Goal: Information Seeking & Learning: Understand process/instructions

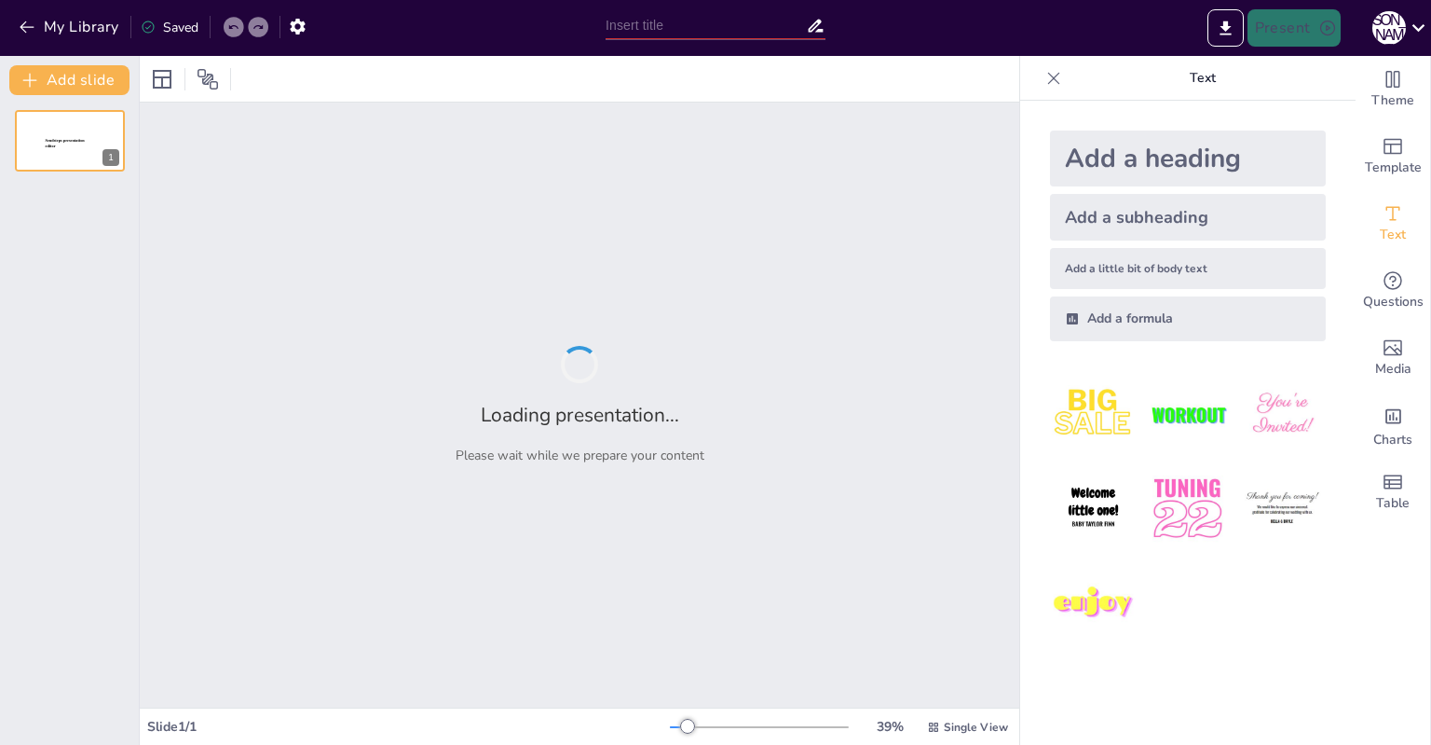
type input "Пошаговая инструкция по регистрации автомобиля с ГБО"
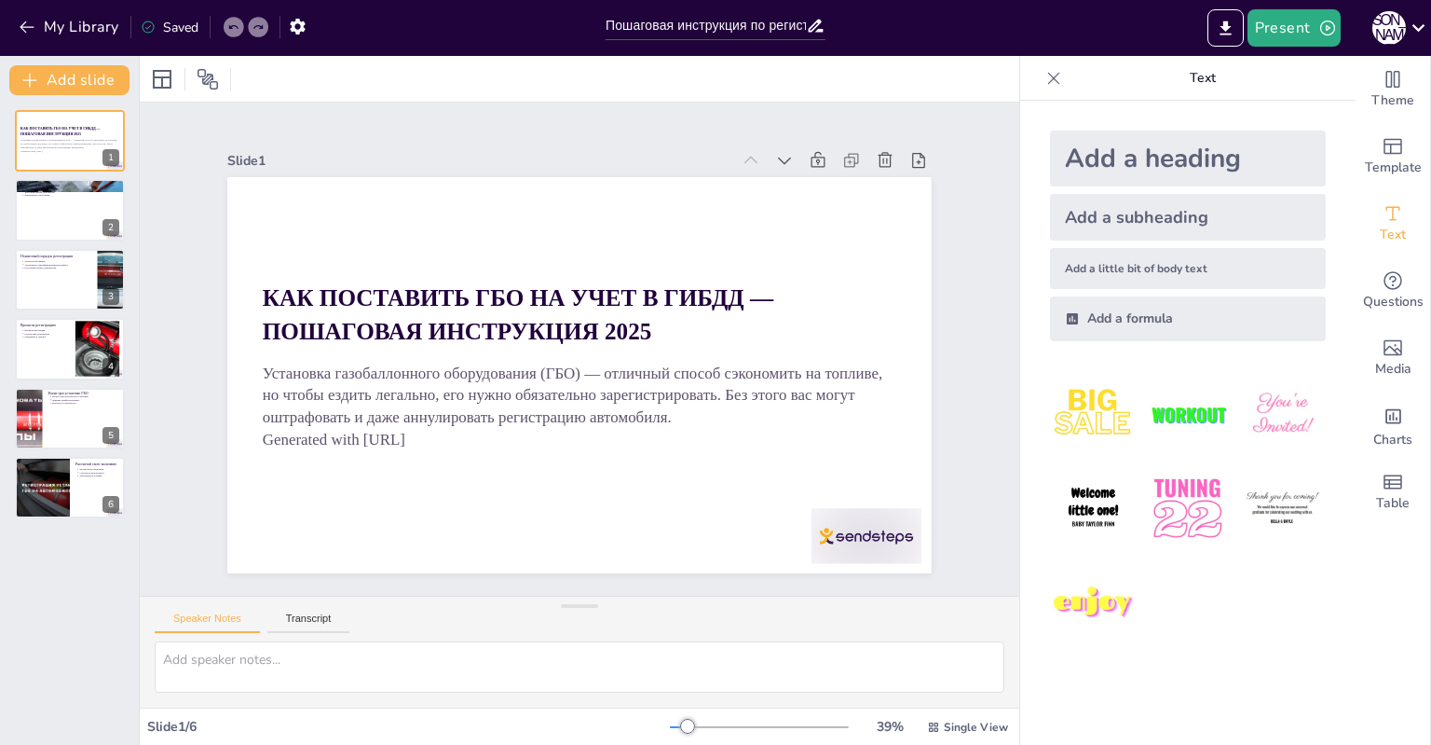
click at [1082, 404] on img at bounding box center [1093, 414] width 87 height 87
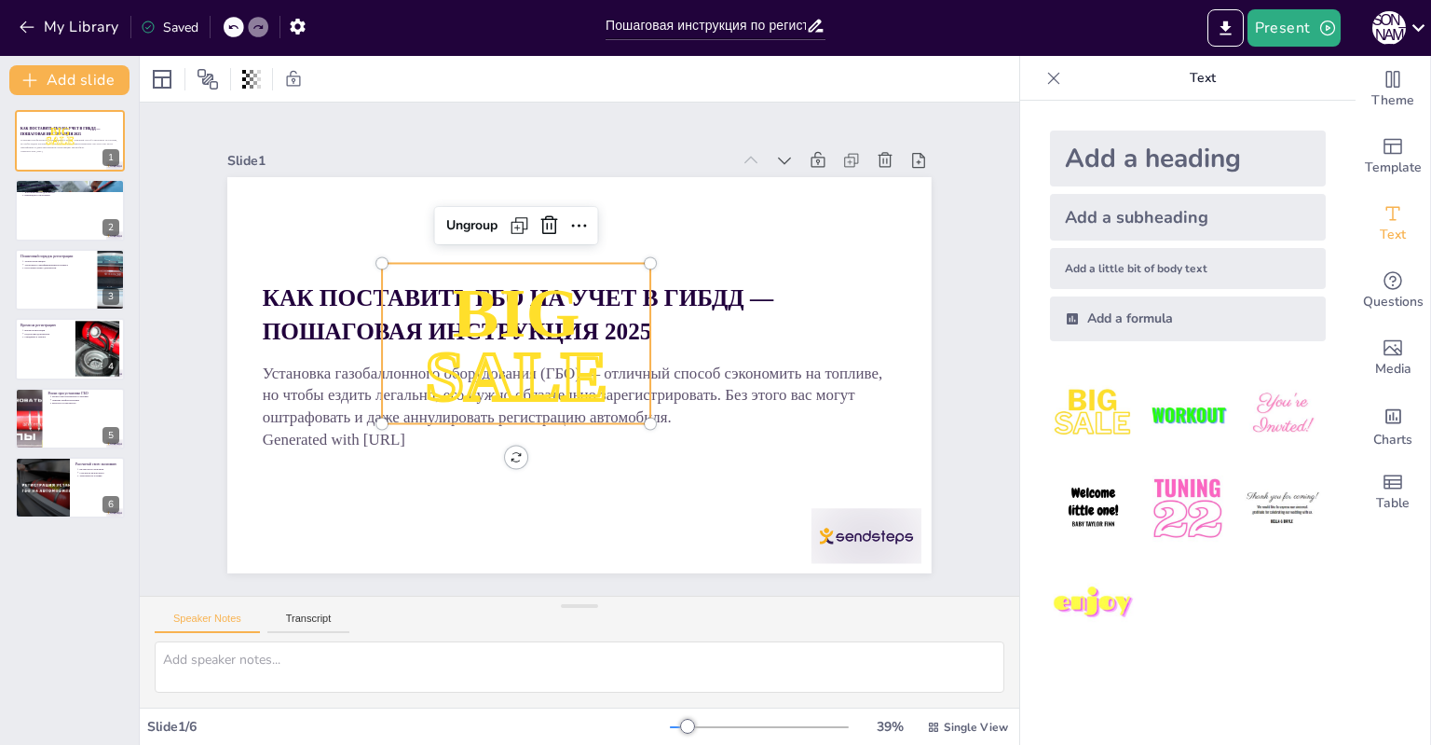
click at [523, 334] on p "SALE" at bounding box center [512, 361] width 283 height 151
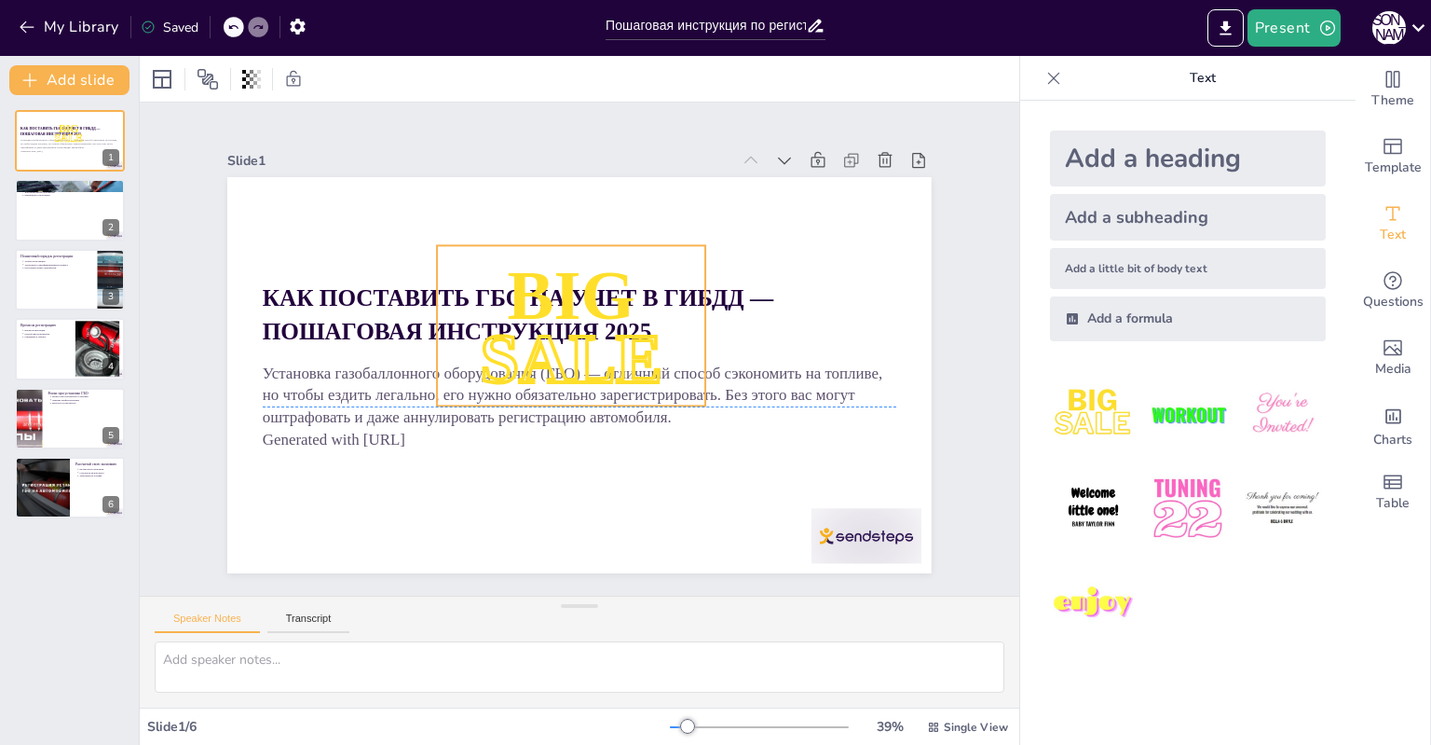
drag, startPoint x: 501, startPoint y: 333, endPoint x: 556, endPoint y: 314, distance: 58.1
click at [556, 314] on p "SALE" at bounding box center [569, 353] width 285 height 198
click at [623, 208] on icon at bounding box center [633, 215] width 21 height 21
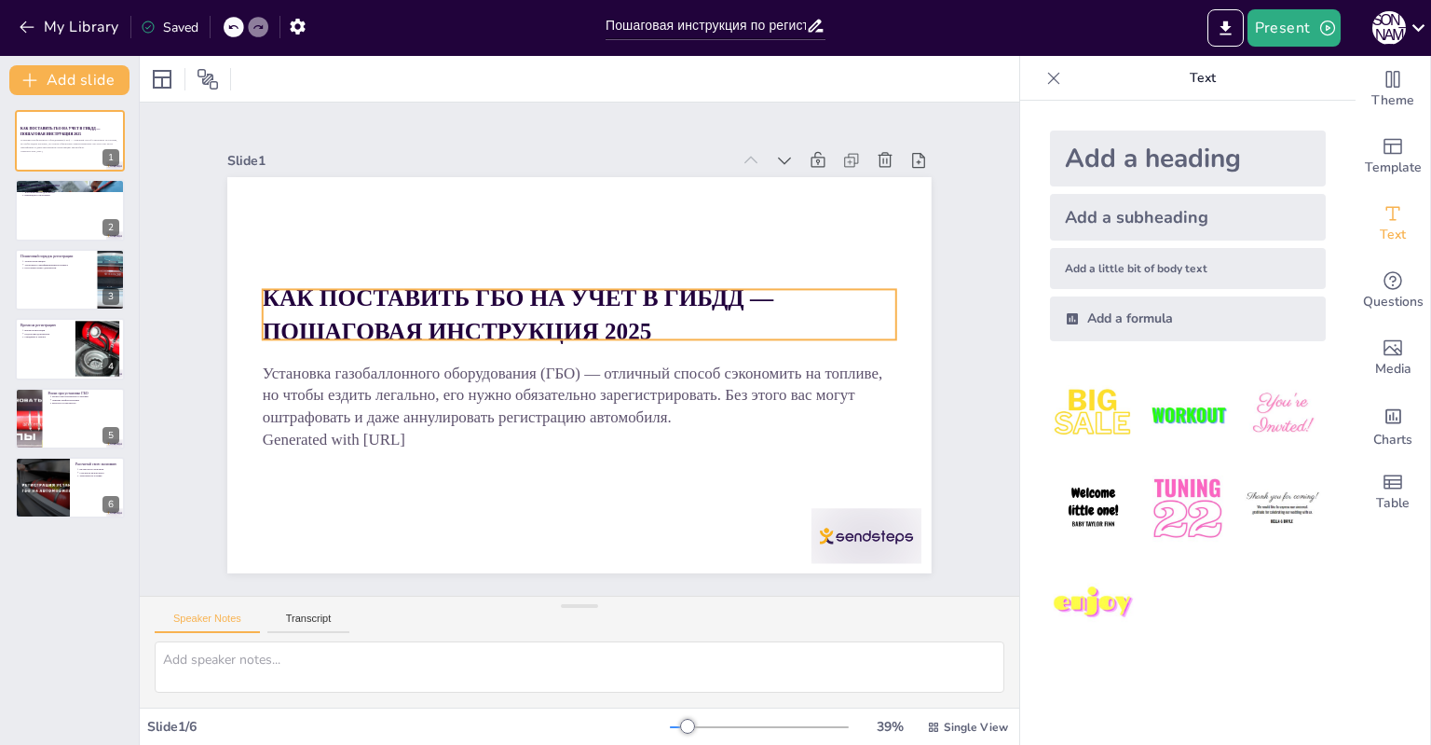
click at [426, 309] on strong "КАК ПОСТАВИТЬ ГБО НА УЧЕТ В ГИБДД — ПОШАГОВАЯ ИНСТРУКЦИЯ 2025" at bounding box center [522, 302] width 514 height 99
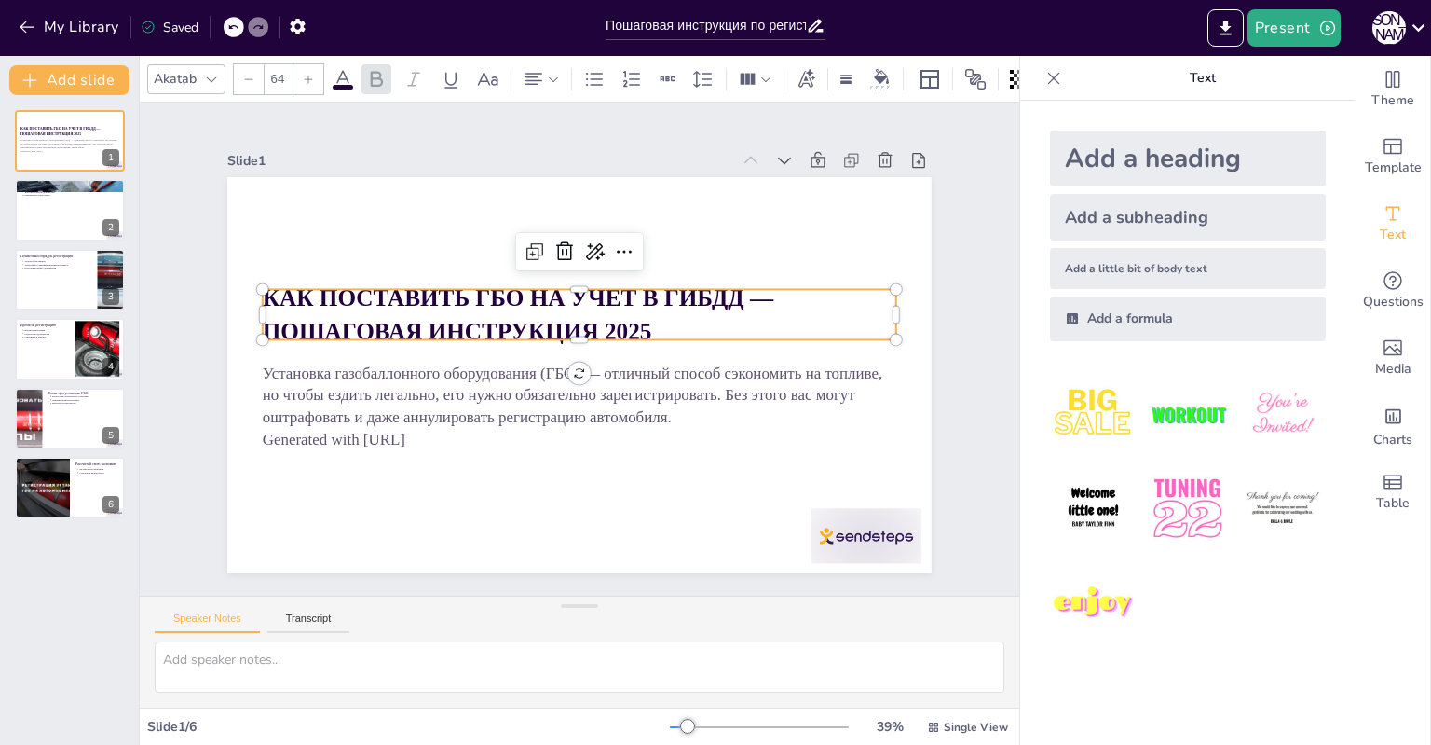
click at [489, 311] on p "КАК ПОСТАВИТЬ ГБО НА УЧЕТ В ГИБДД — ПОШАГОВАЯ ИНСТРУКЦИЯ 2025" at bounding box center [602, 323] width 515 height 472
click at [489, 311] on p "КАК ПОСТАВИТЬ ГБО НА УЧЕТ В ГИБДД — ПОШАГОВАЯ ИНСТРУКЦИЯ 2025" at bounding box center [590, 316] width 622 height 258
click at [971, 375] on div "Slide 1 Установка газобаллонного оборудования (ГБО) — отличный способ сэкономит…" at bounding box center [580, 348] width 874 height 901
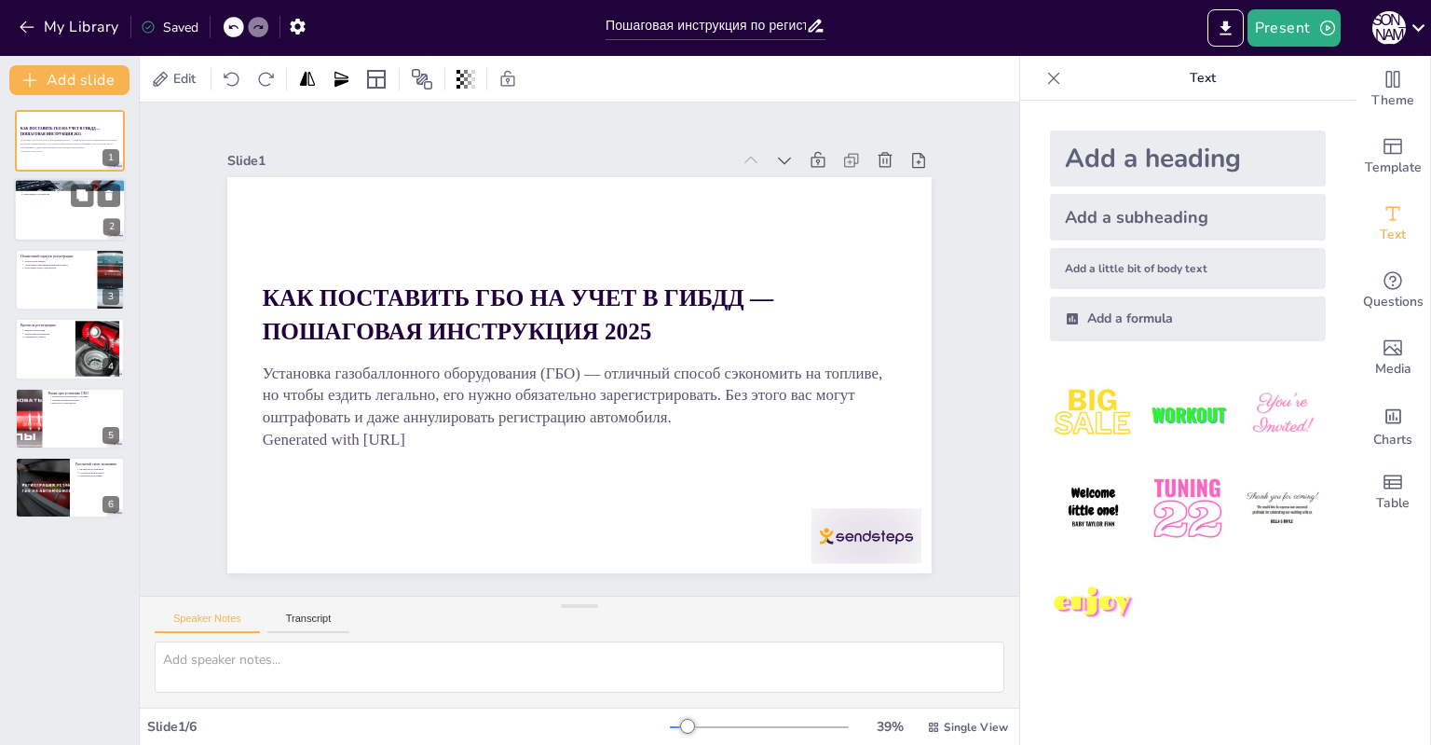
click at [92, 210] on div at bounding box center [70, 210] width 112 height 63
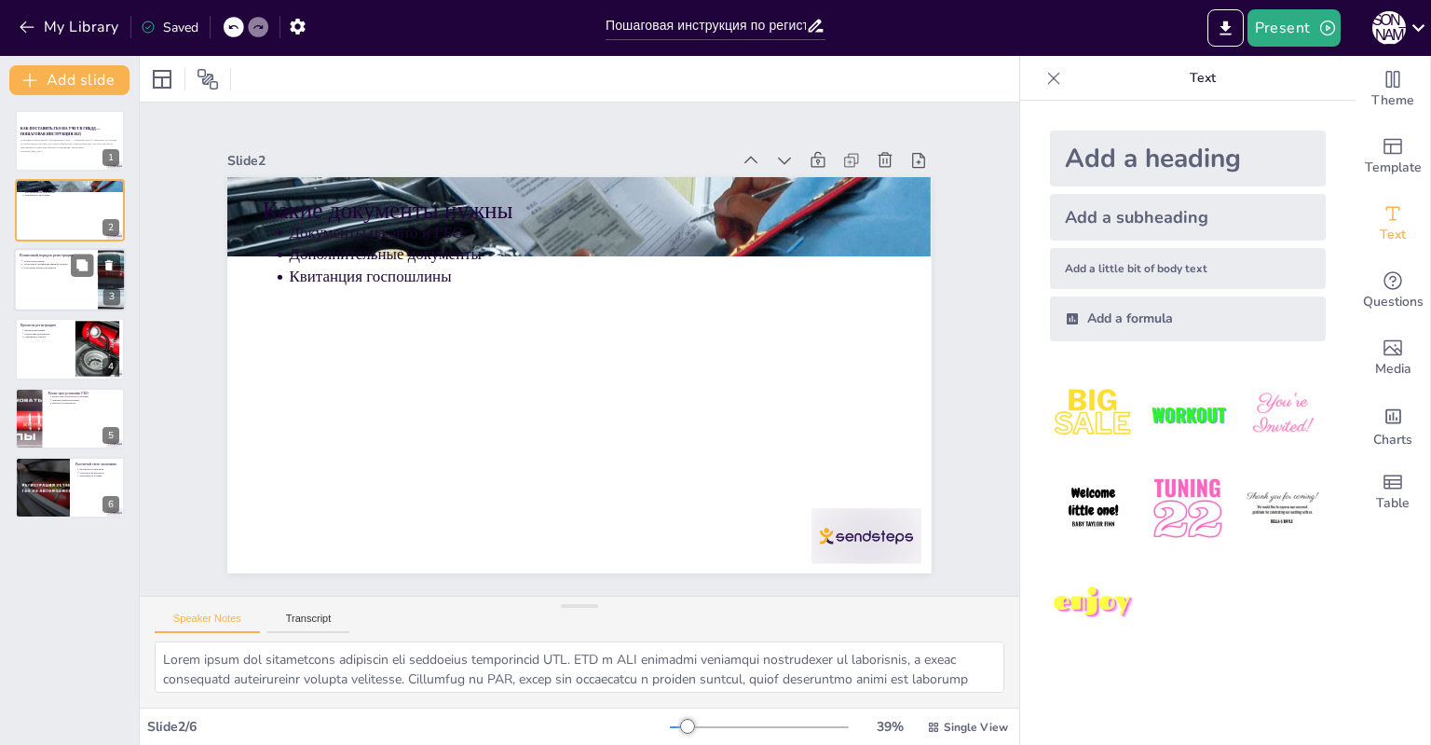
click at [42, 256] on p "Пошаговый порядок регистрации" at bounding box center [56, 256] width 73 height 6
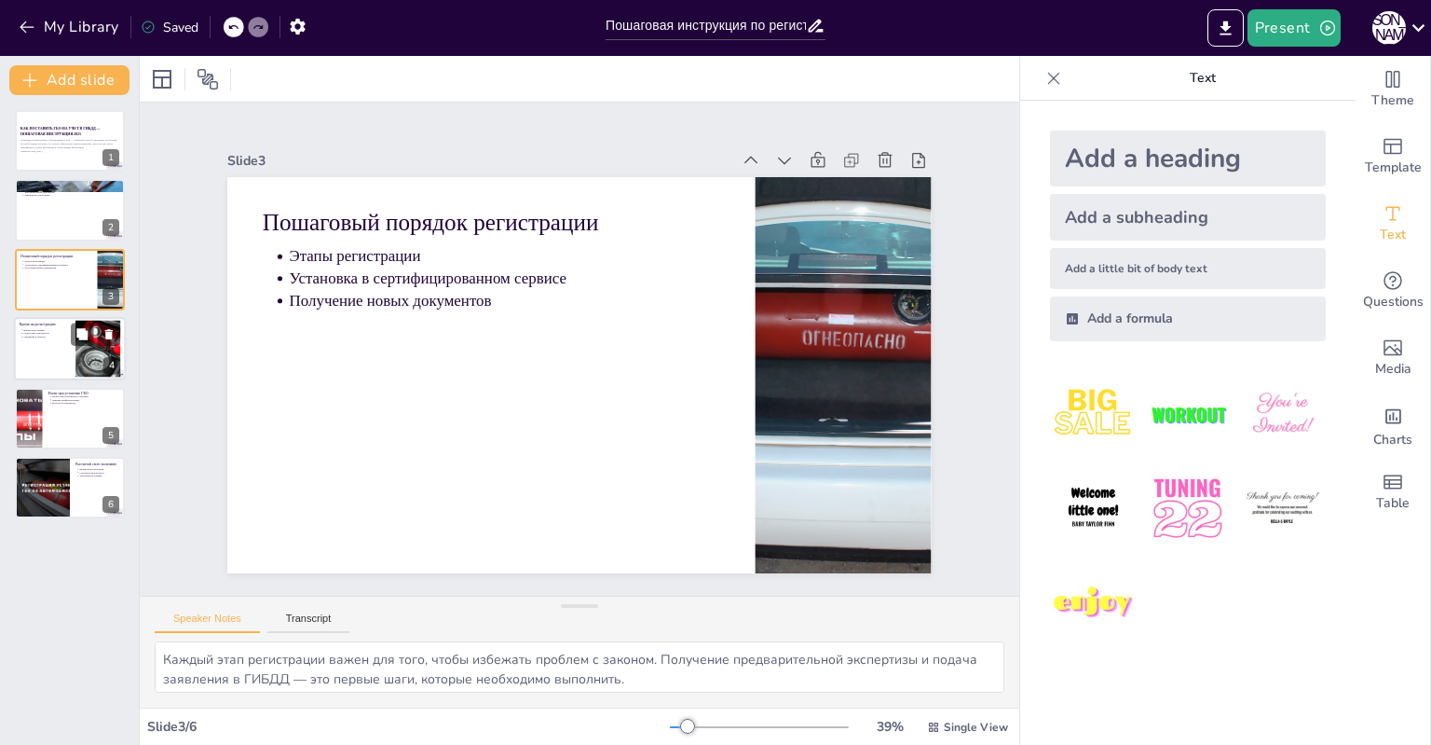
click at [28, 352] on div at bounding box center [70, 348] width 112 height 63
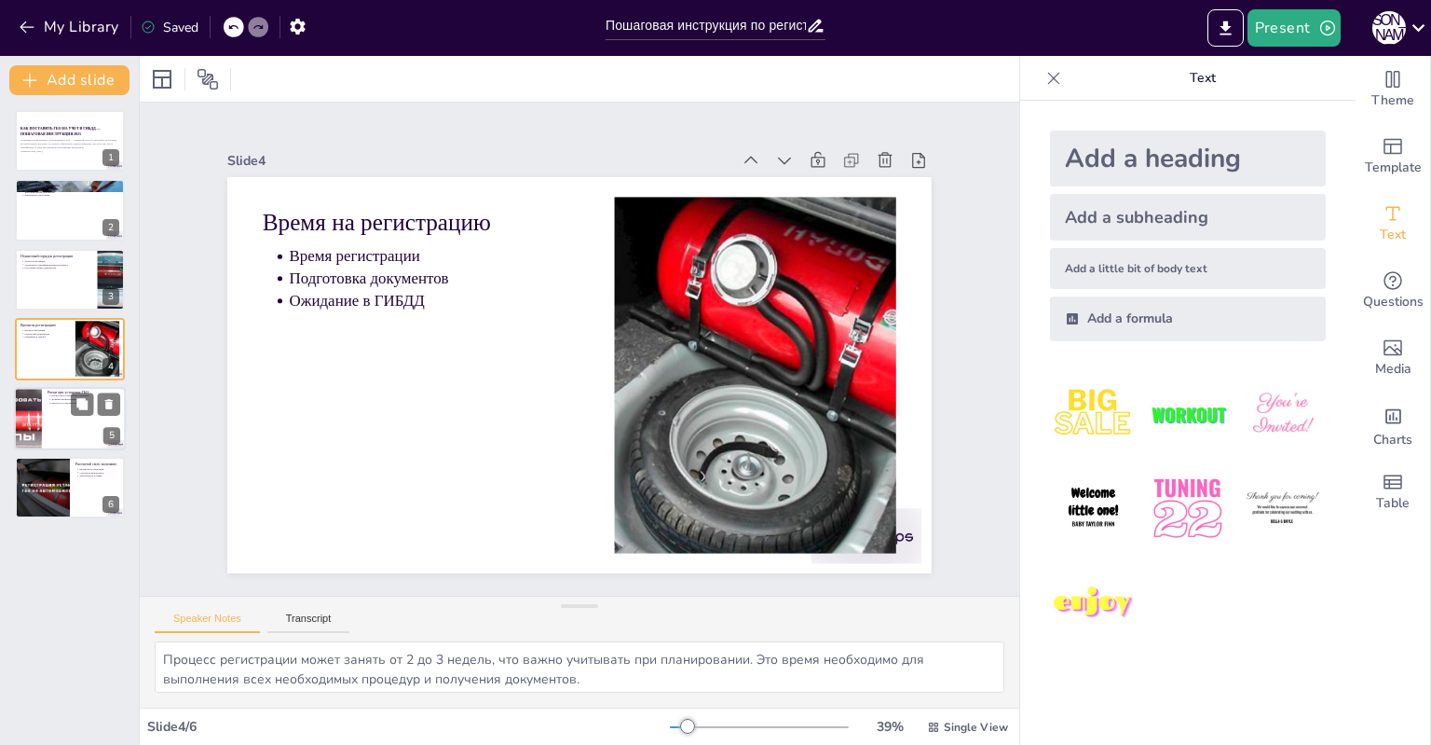
click at [38, 418] on div at bounding box center [28, 418] width 112 height 63
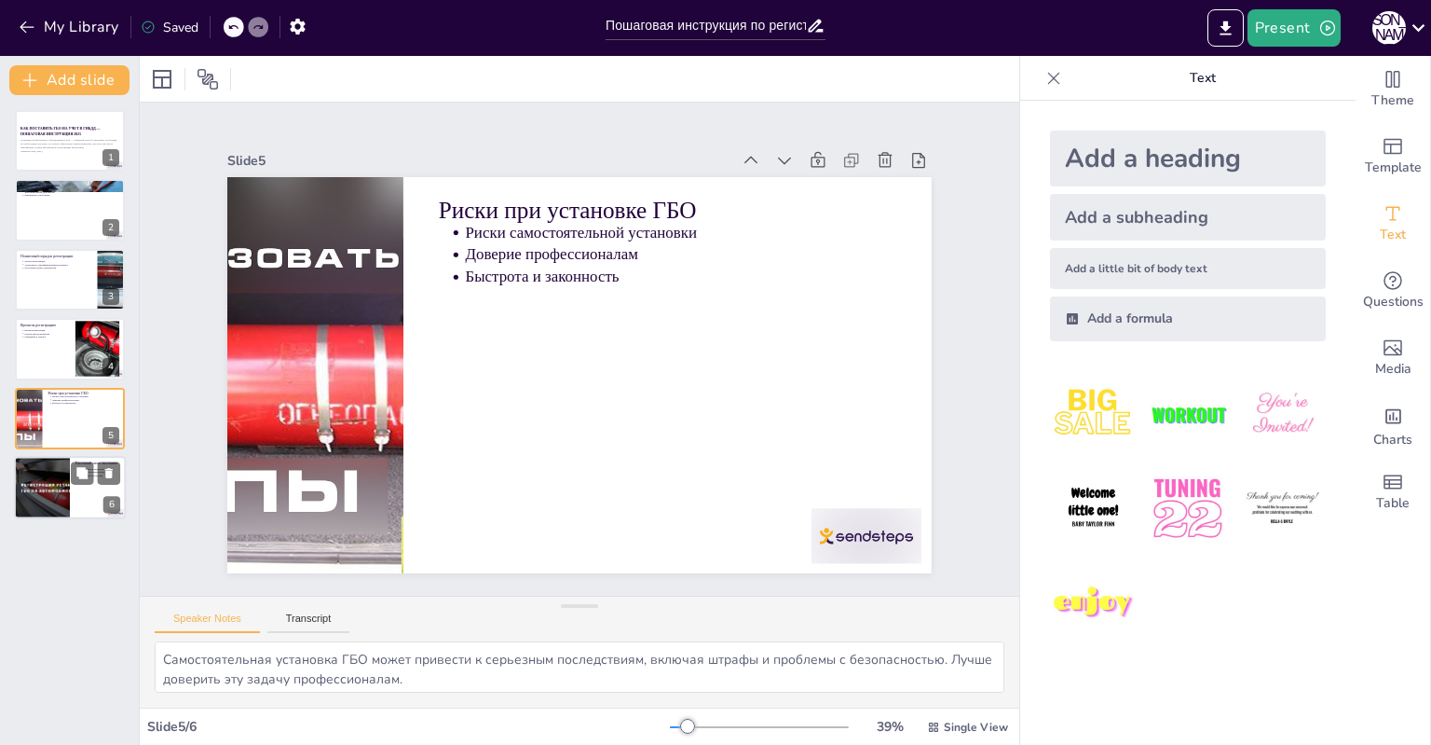
click at [39, 490] on div at bounding box center [41, 487] width 116 height 63
type textarea "Использование калькулятора экономии поможет вам оценить, насколько выгодна уста…"
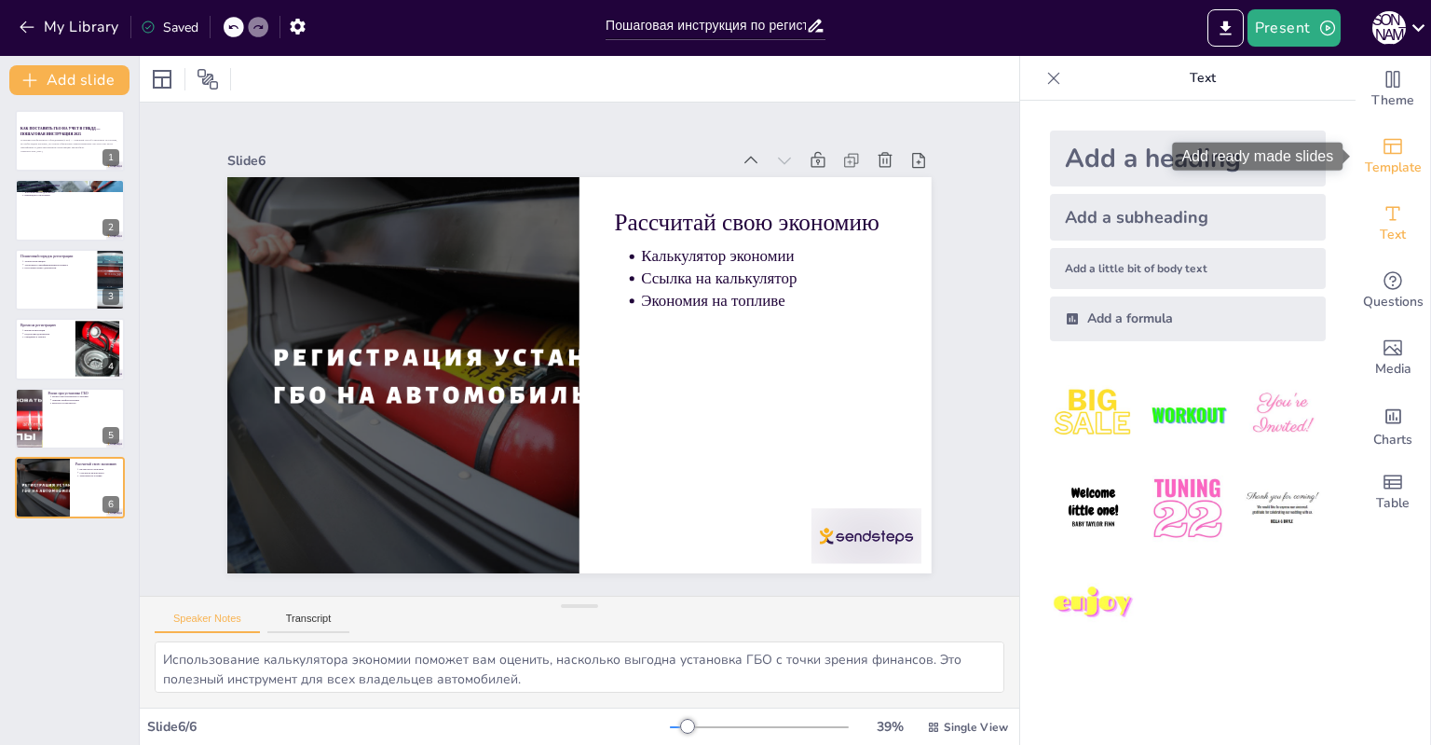
click at [1385, 157] on icon "Add ready made slides" at bounding box center [1393, 146] width 22 height 22
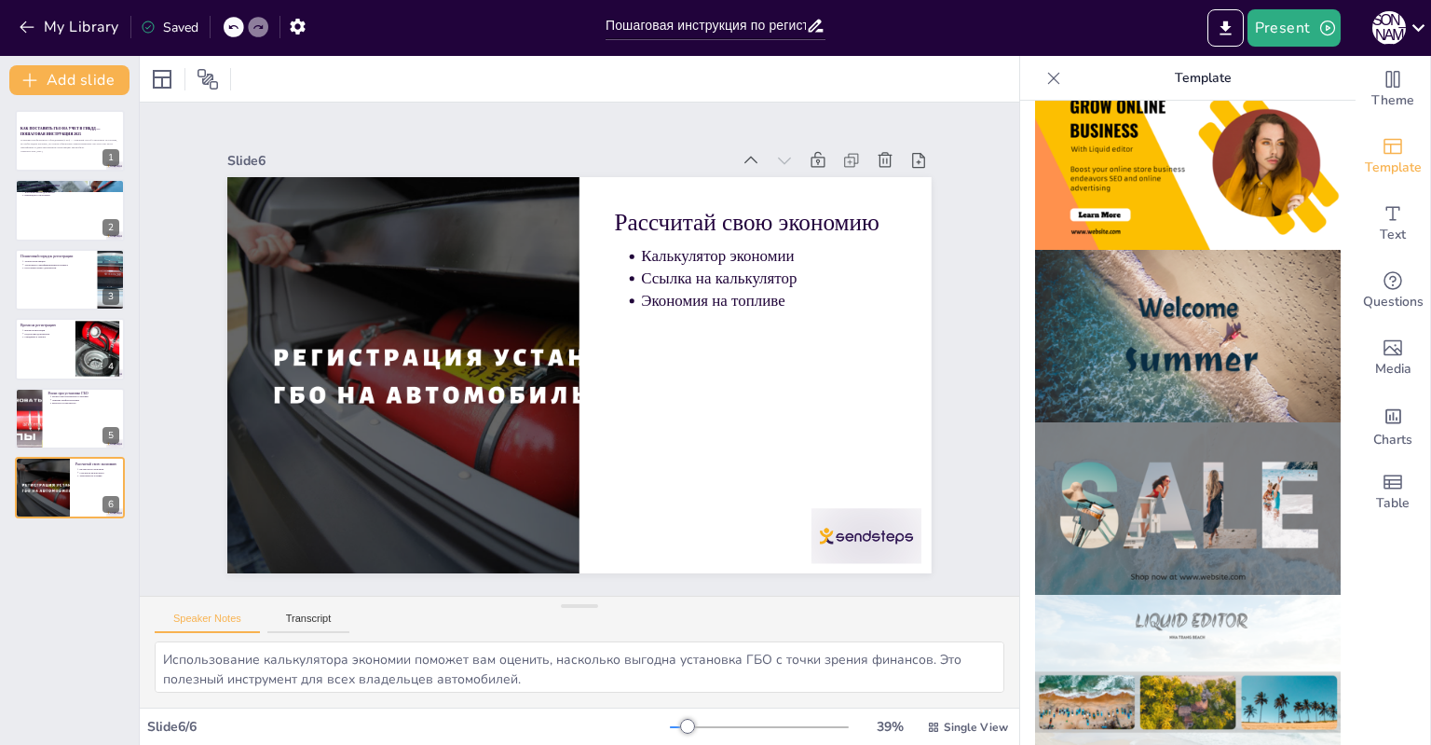
scroll to position [401, 0]
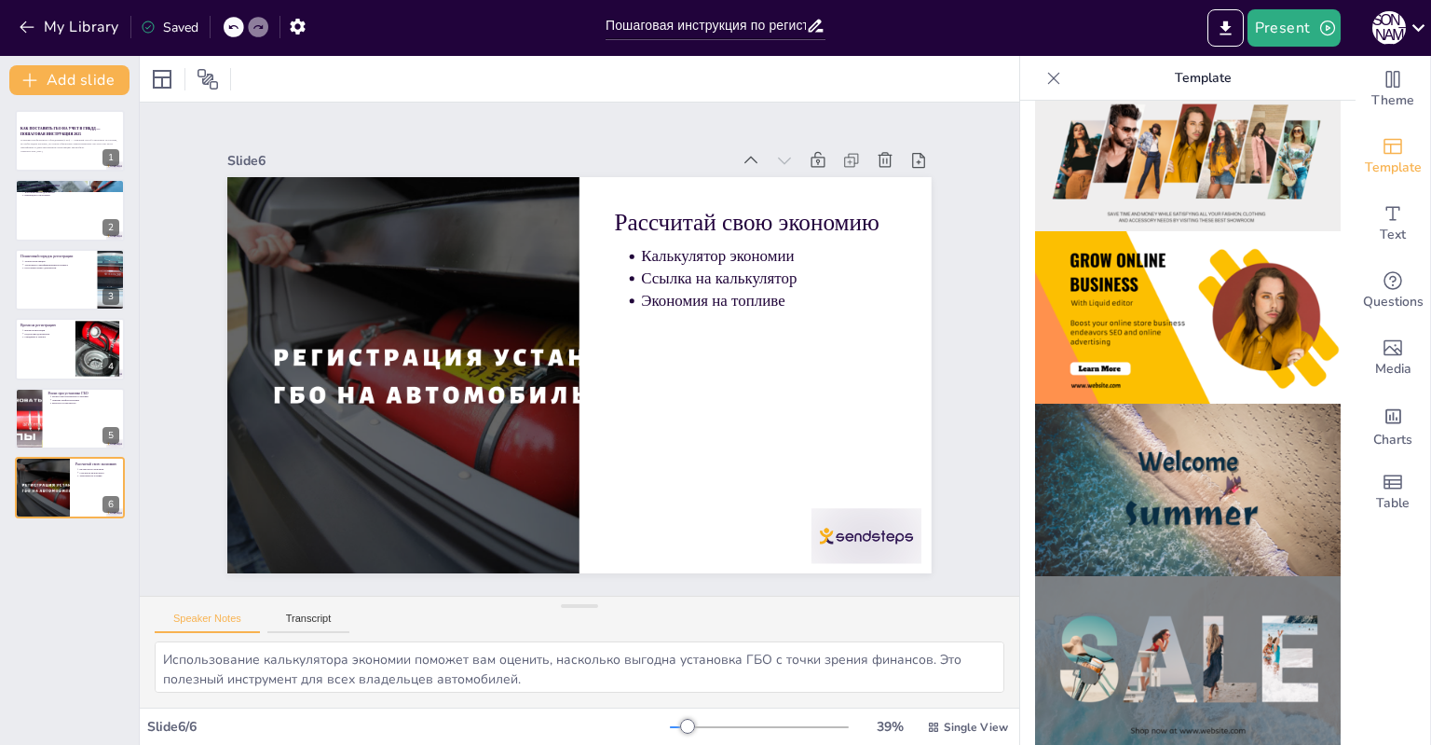
click at [1143, 345] on img at bounding box center [1188, 317] width 306 height 172
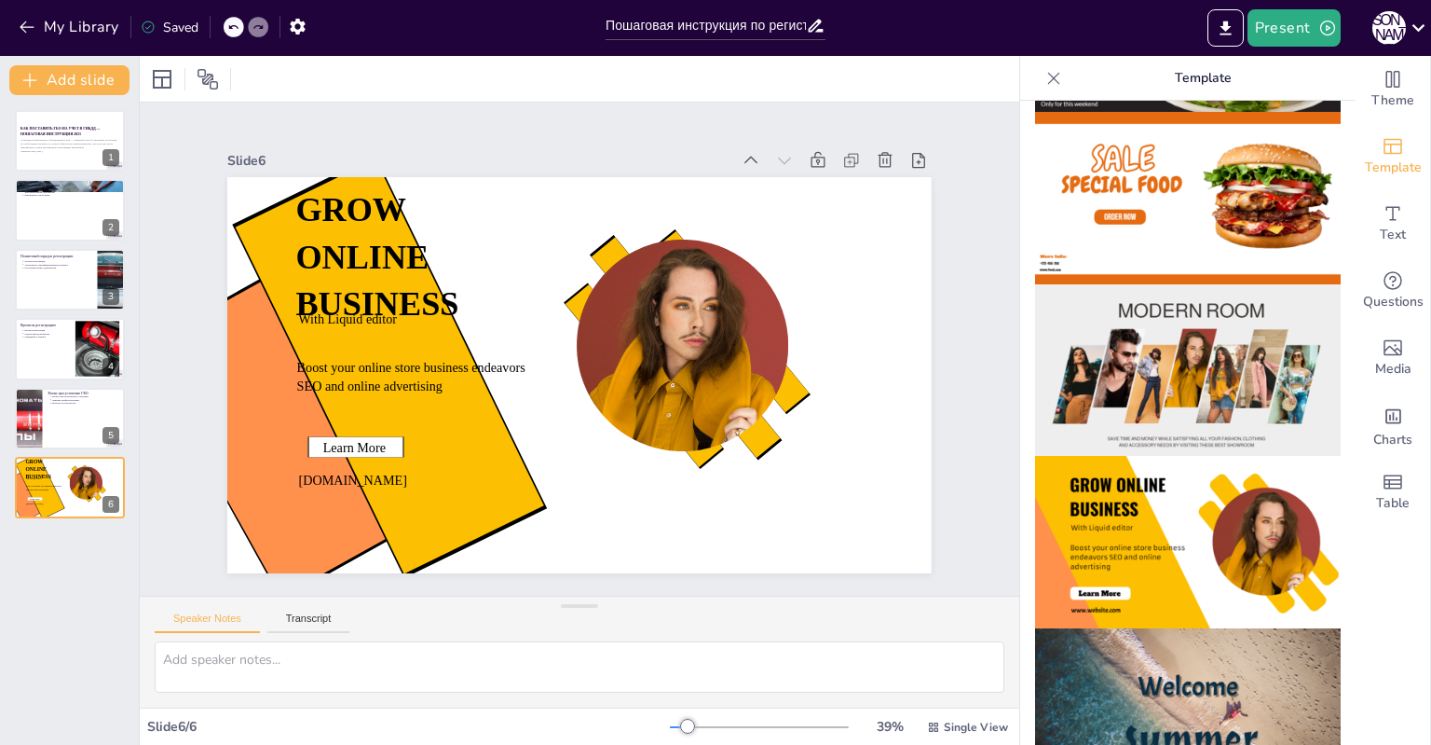
scroll to position [0, 0]
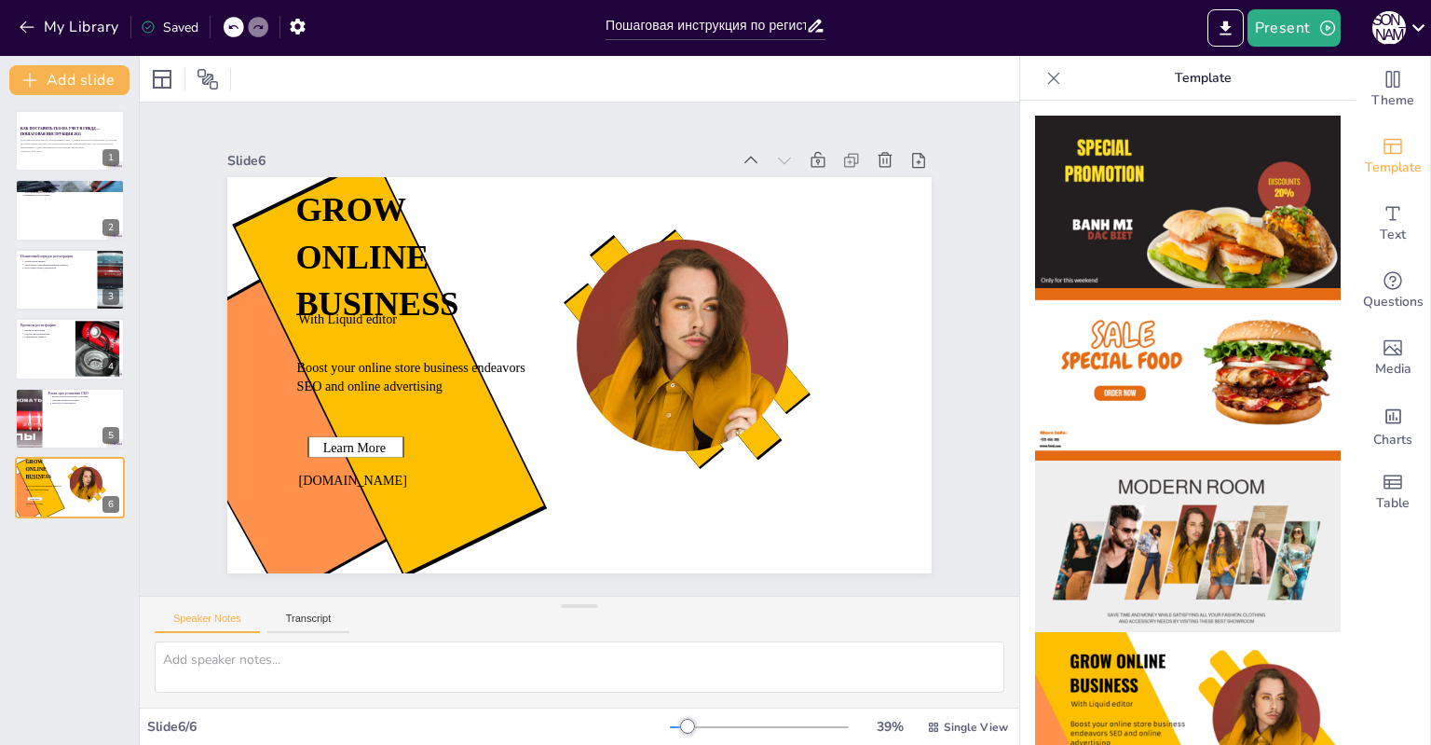
click at [1139, 174] on img at bounding box center [1188, 202] width 306 height 172
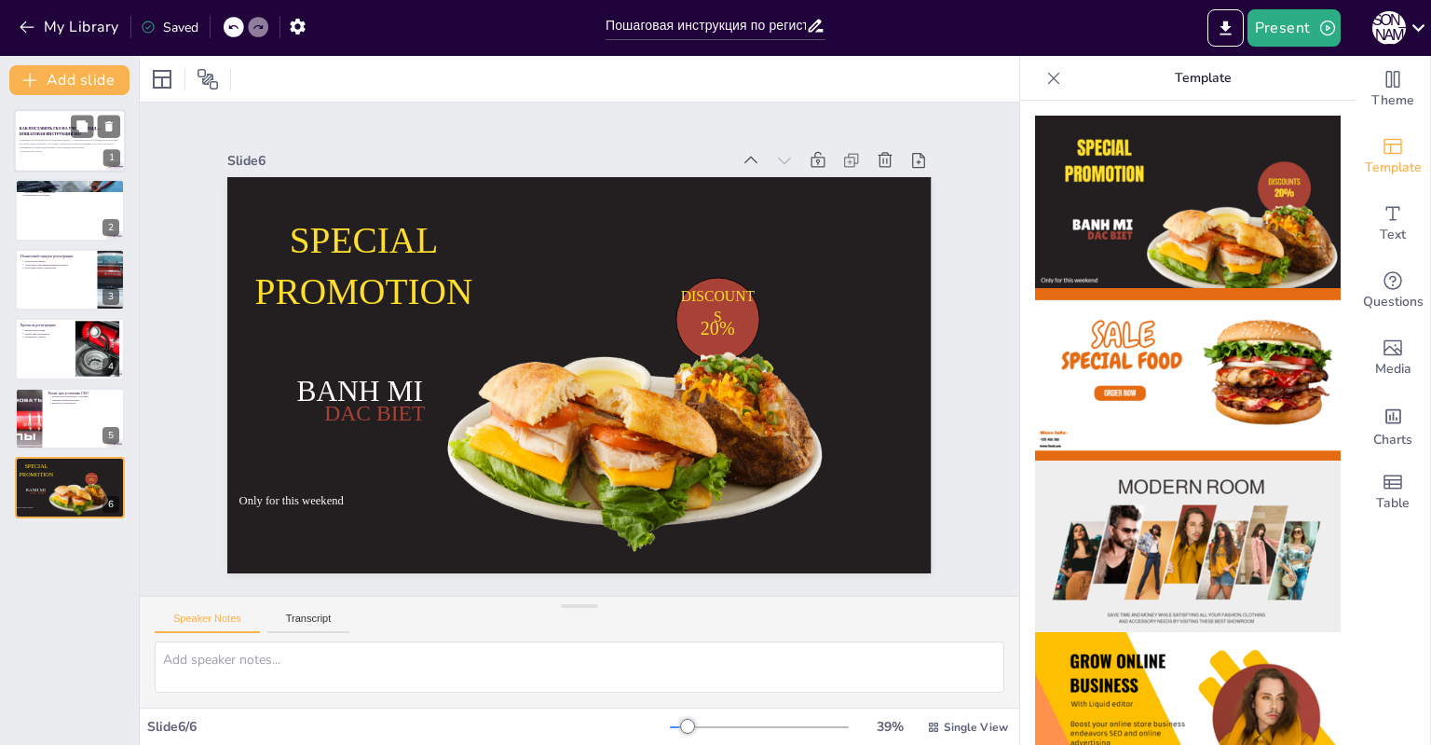
click at [73, 141] on p "Установка газобаллонного оборудования (ГБО) — отличный способ сэкономить на топ…" at bounding box center [70, 144] width 101 height 10
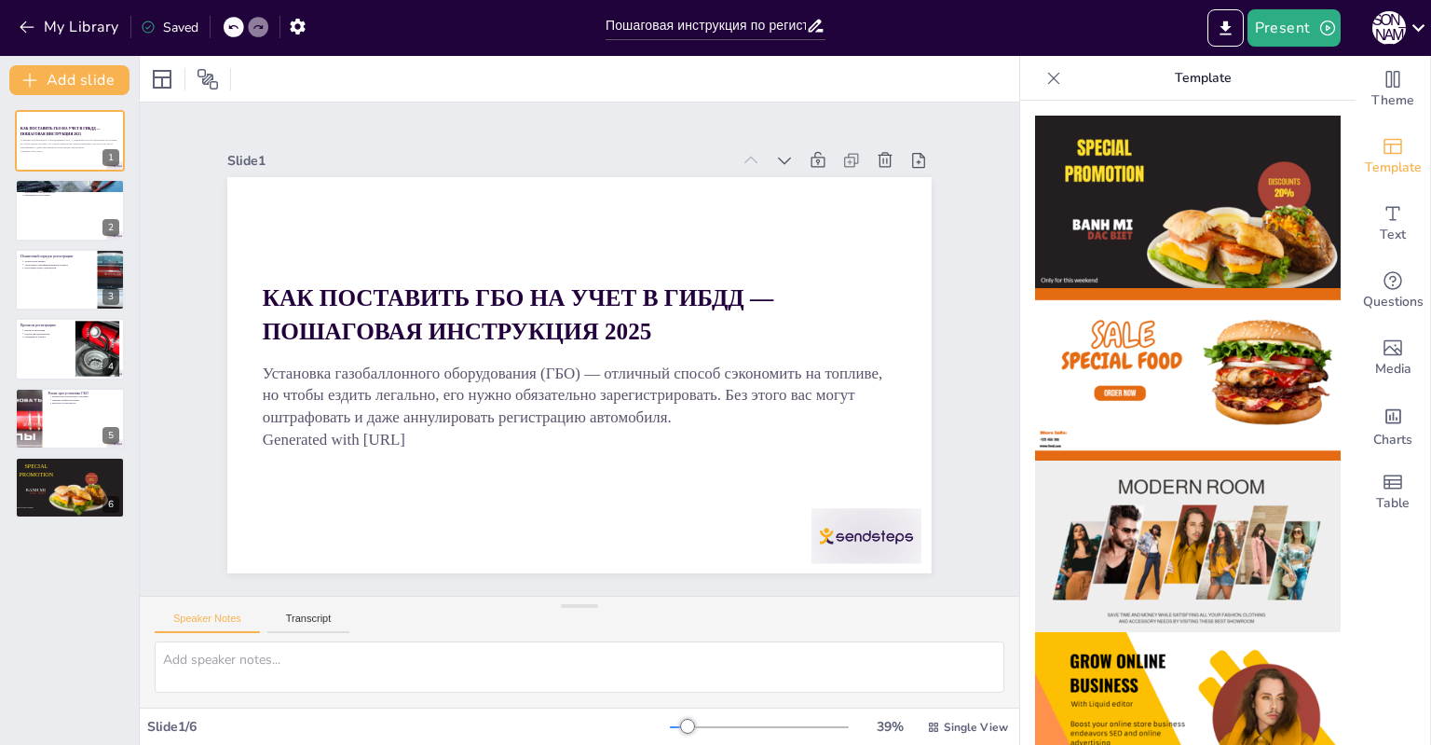
click at [1188, 194] on img at bounding box center [1188, 202] width 306 height 172
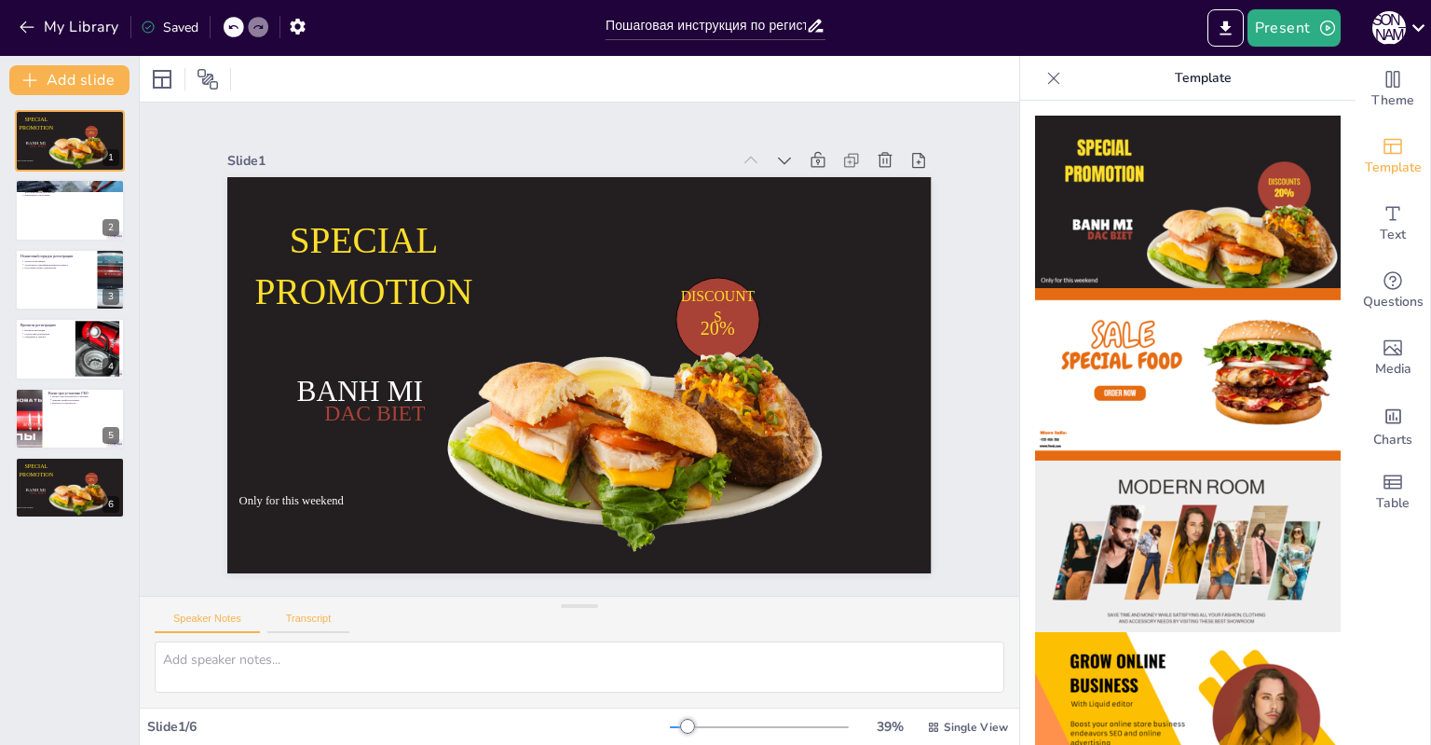
click at [307, 618] on button "Transcript" at bounding box center [308, 622] width 83 height 21
